Goal: Transaction & Acquisition: Purchase product/service

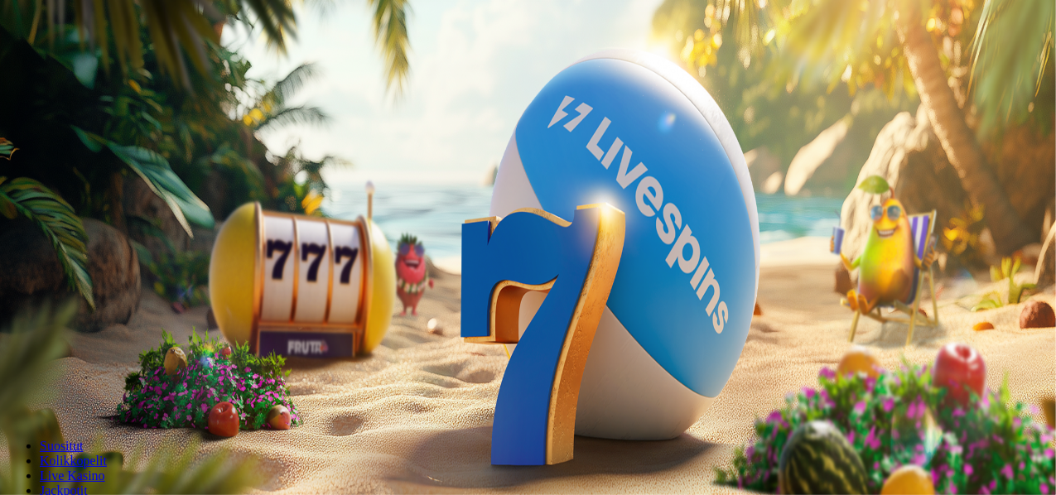
click at [121, 69] on button "Kirjaudu" at bounding box center [115, 59] width 54 height 17
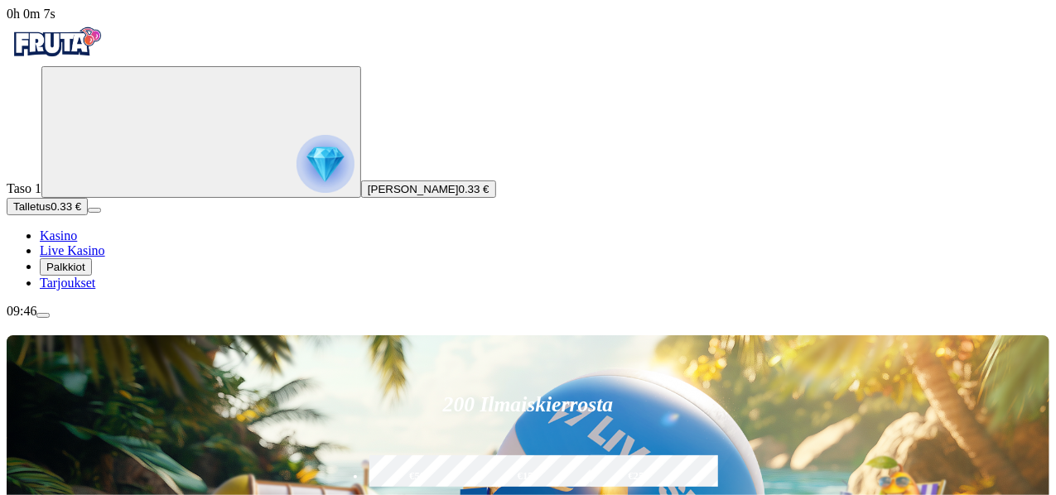
click at [97, 319] on div "09:46" at bounding box center [528, 311] width 1043 height 15
click at [85, 273] on span "Palkkiot" at bounding box center [65, 267] width 39 height 12
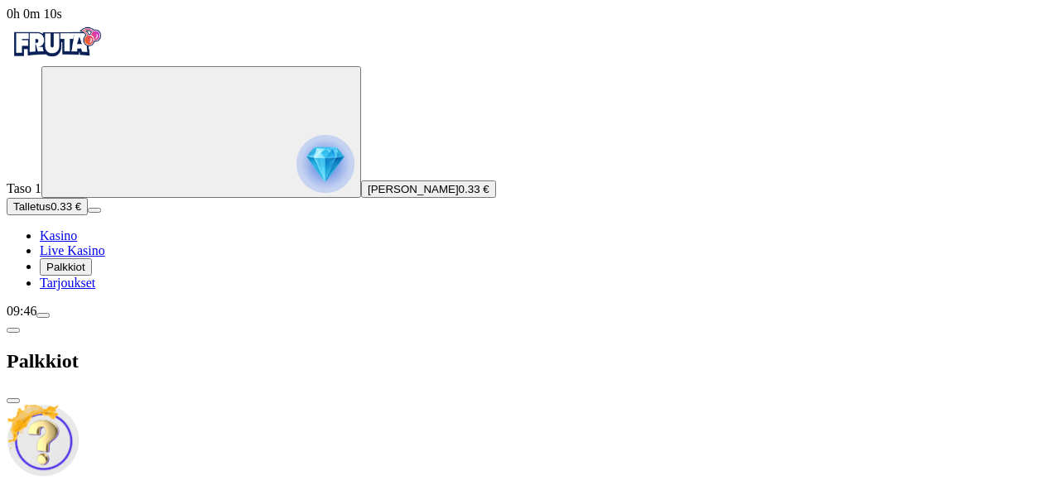
click at [13, 401] on span "close icon" at bounding box center [13, 401] width 0 height 0
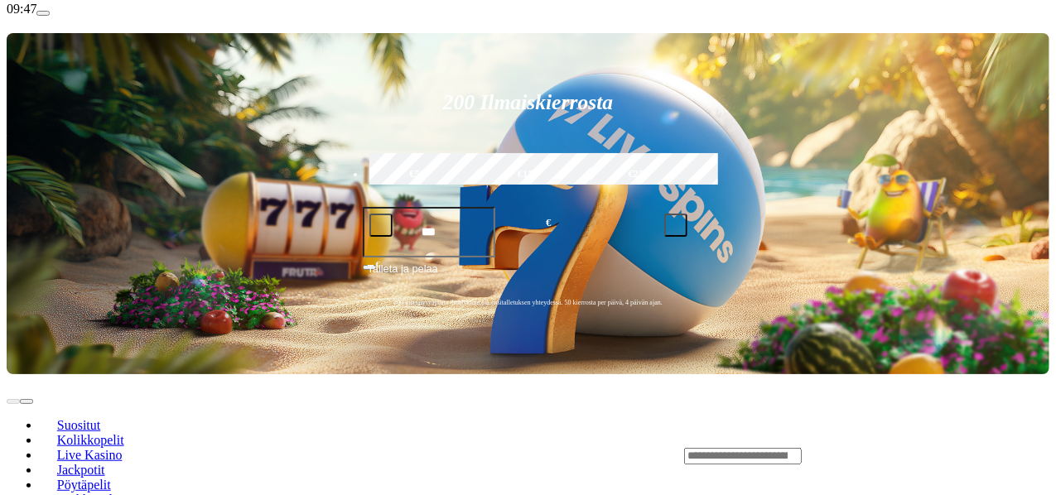
scroll to position [225, 0]
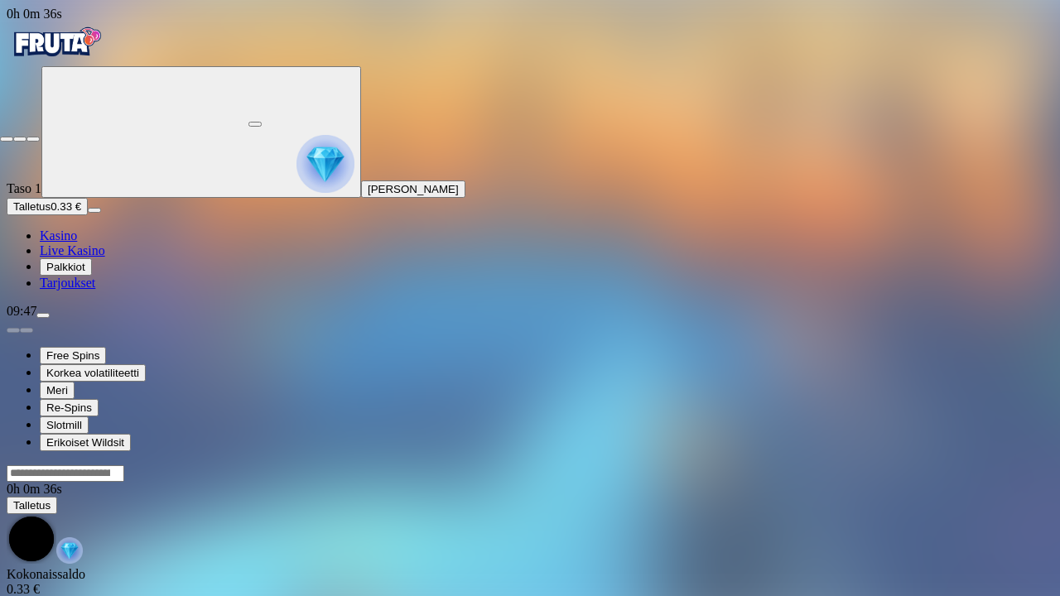
click at [27, 137] on button "button" at bounding box center [33, 139] width 13 height 5
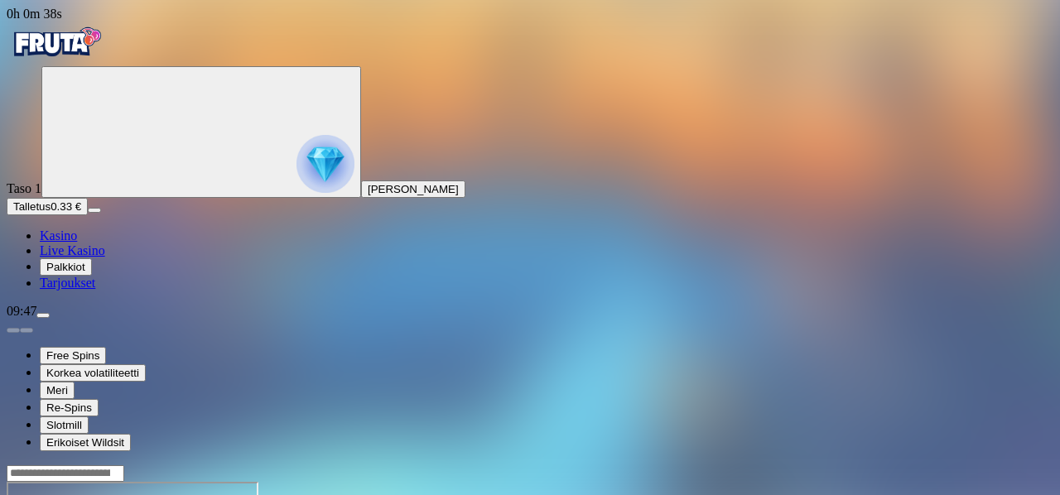
click at [297, 183] on img "Primary" at bounding box center [326, 164] width 58 height 58
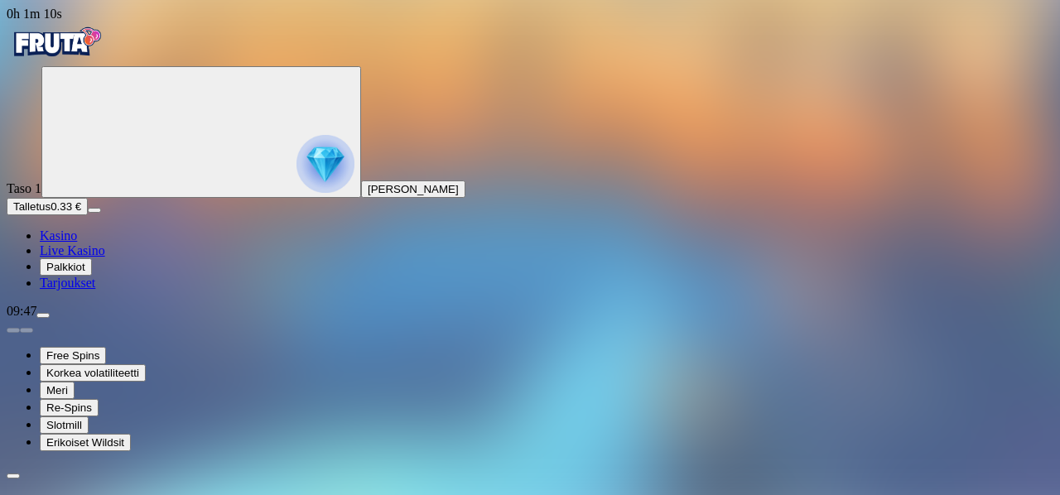
click at [42, 59] on img "Primary" at bounding box center [56, 42] width 99 height 41
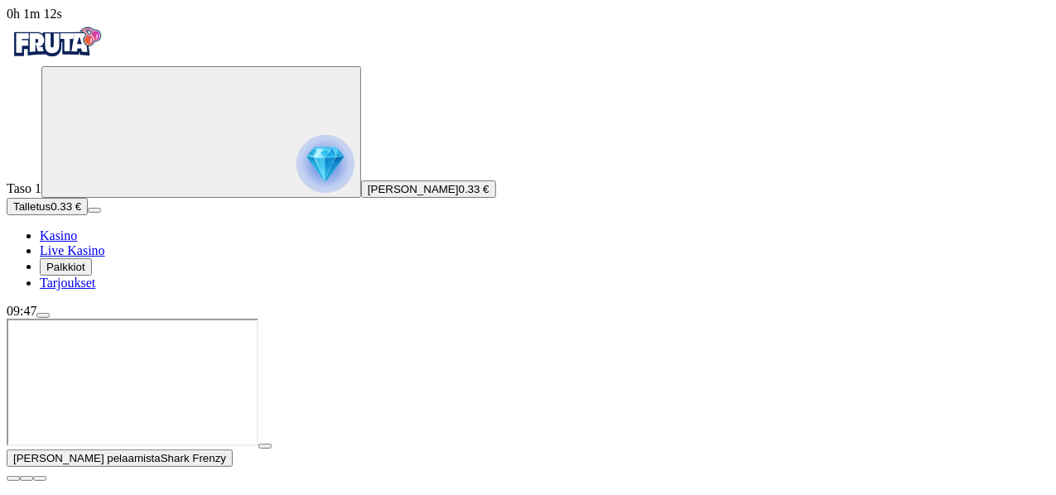
click at [109, 319] on div "09:47" at bounding box center [528, 311] width 1043 height 15
click at [112, 319] on div "09:47" at bounding box center [528, 311] width 1043 height 15
click at [43, 316] on span "menu icon" at bounding box center [43, 316] width 0 height 0
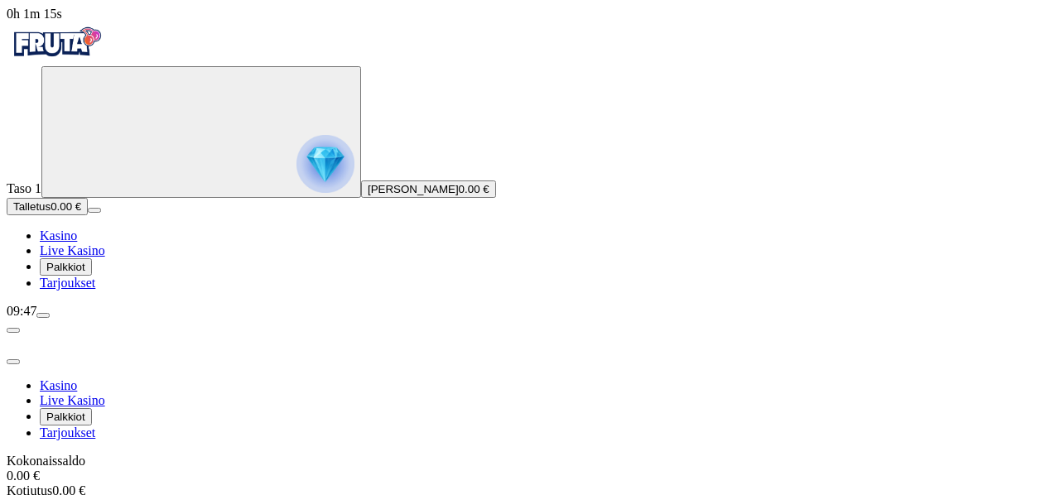
scroll to position [89, 0]
click at [78, 319] on div "09:48" at bounding box center [530, 311] width 1047 height 15
click at [62, 21] on span "0h 1m 19s" at bounding box center [35, 14] width 56 height 14
click at [62, 21] on span "0h 1m 20s" at bounding box center [35, 14] width 56 height 14
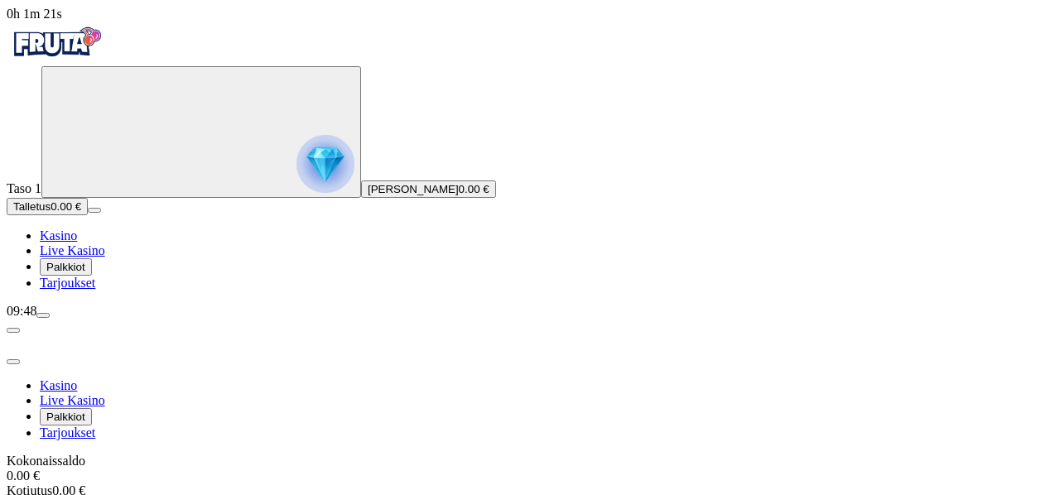
click at [62, 21] on span "0h 1m 21s" at bounding box center [35, 14] width 56 height 14
click at [457, 319] on div at bounding box center [530, 342] width 1047 height 46
click at [13, 362] on span "close icon" at bounding box center [13, 362] width 0 height 0
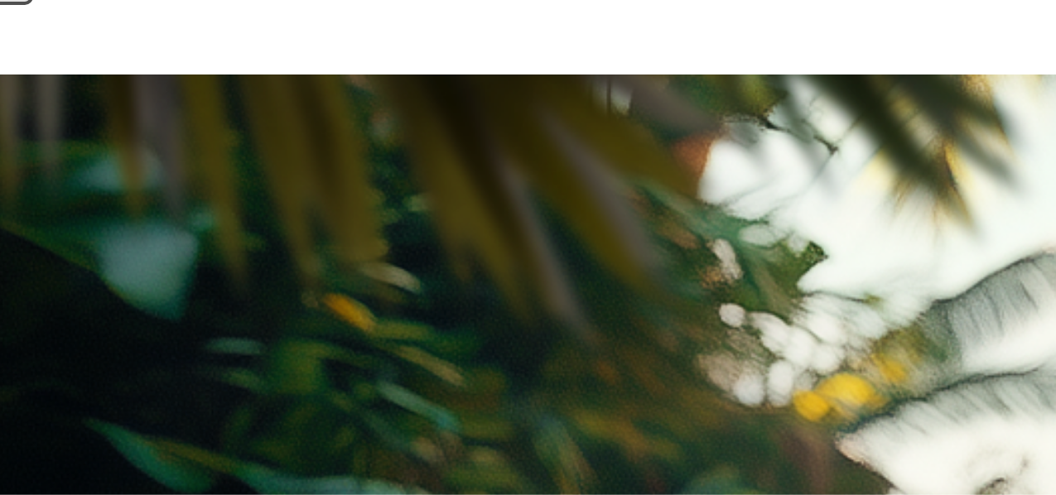
scroll to position [110, 0]
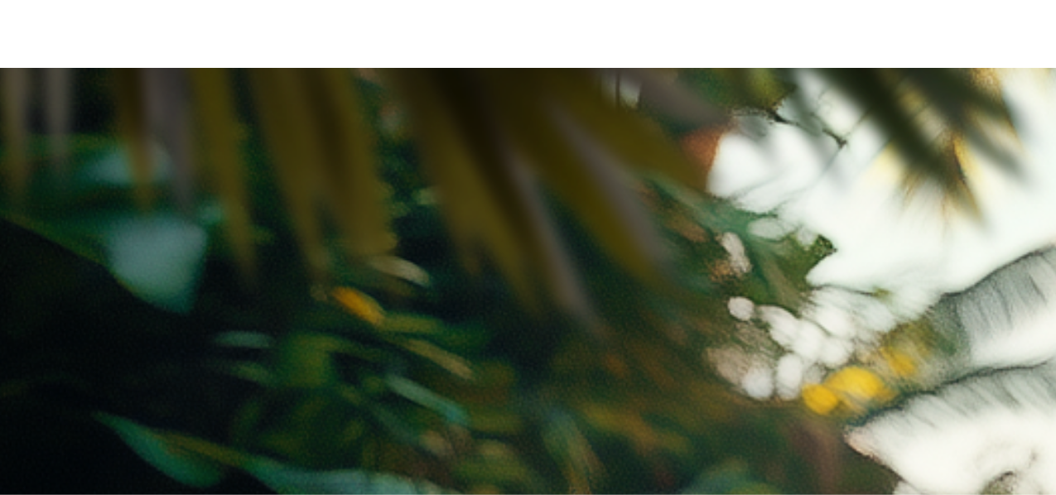
click at [73, 209] on div "09:48" at bounding box center [528, 201] width 1043 height 15
click at [69, 209] on div "09:48" at bounding box center [528, 201] width 1043 height 15
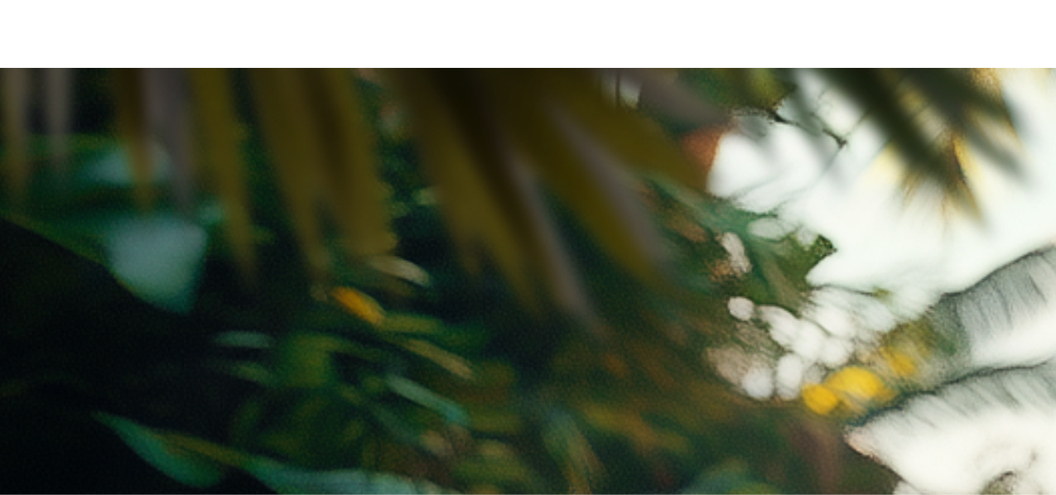
click at [69, 209] on div "09:48" at bounding box center [528, 201] width 1043 height 15
click at [74, 209] on div "09:48" at bounding box center [528, 201] width 1043 height 15
click at [91, 209] on div "09:48" at bounding box center [528, 201] width 1043 height 15
click at [128, 209] on div "09:48" at bounding box center [528, 201] width 1043 height 15
click at [121, 209] on div "09:48" at bounding box center [528, 201] width 1043 height 15
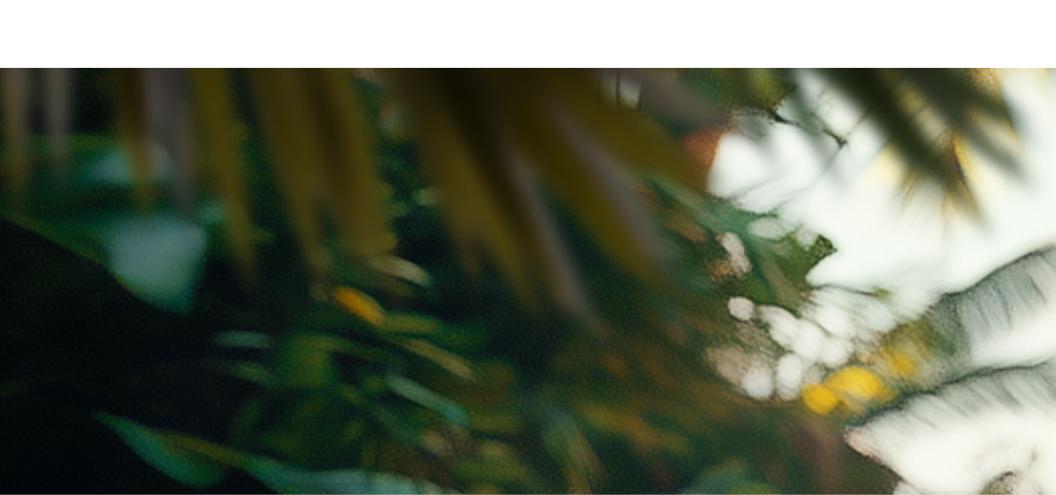
click at [121, 209] on div "09:48" at bounding box center [528, 201] width 1043 height 15
click at [113, 209] on div "09:48" at bounding box center [528, 201] width 1043 height 15
click at [66, 209] on div "09:48" at bounding box center [528, 201] width 1043 height 15
click at [36, 208] on span "09:48" at bounding box center [22, 201] width 30 height 14
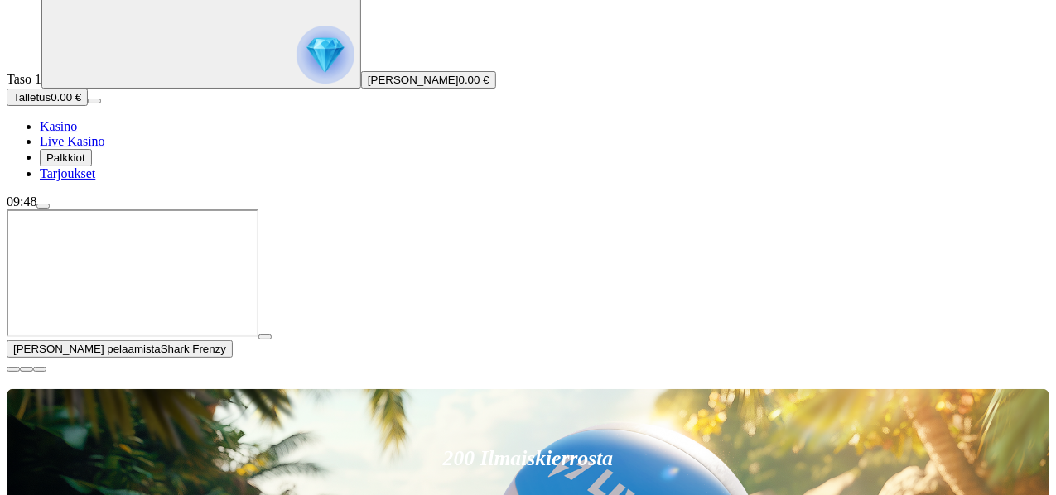
scroll to position [0, 0]
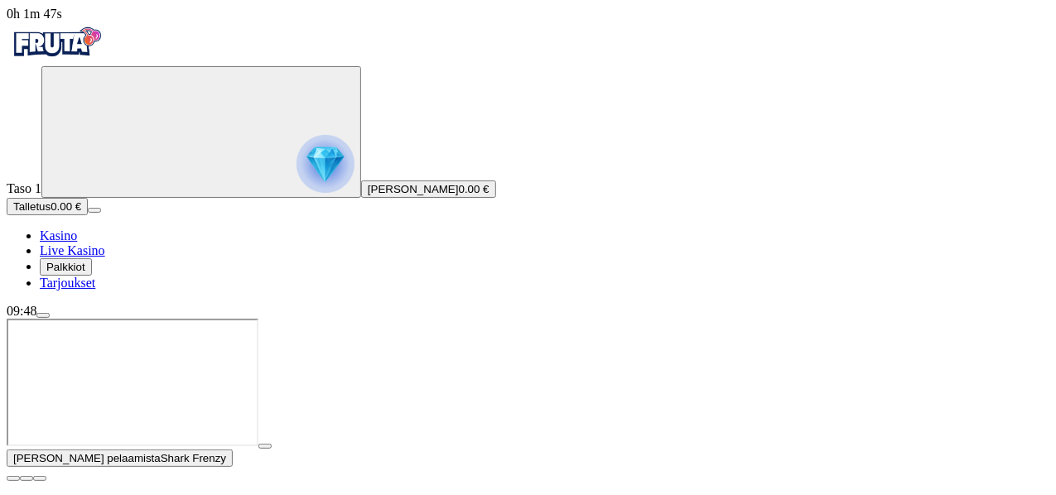
click at [13, 479] on span "close icon" at bounding box center [13, 479] width 0 height 0
